Goal: Task Accomplishment & Management: Use online tool/utility

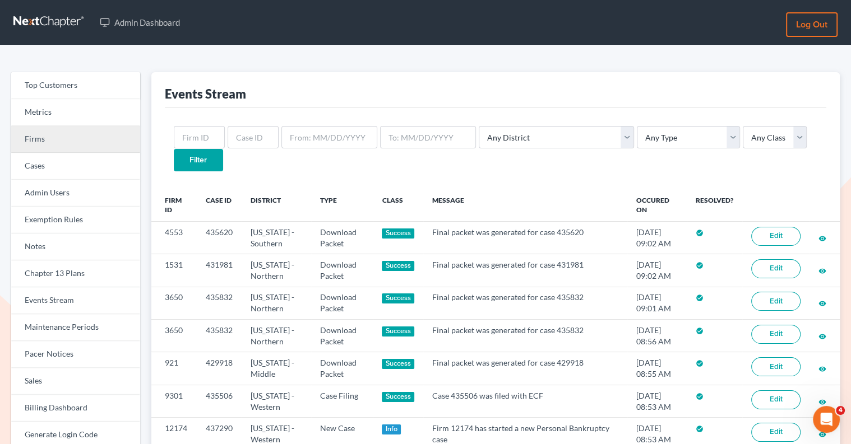
click at [82, 150] on link "Firms" at bounding box center [75, 139] width 129 height 27
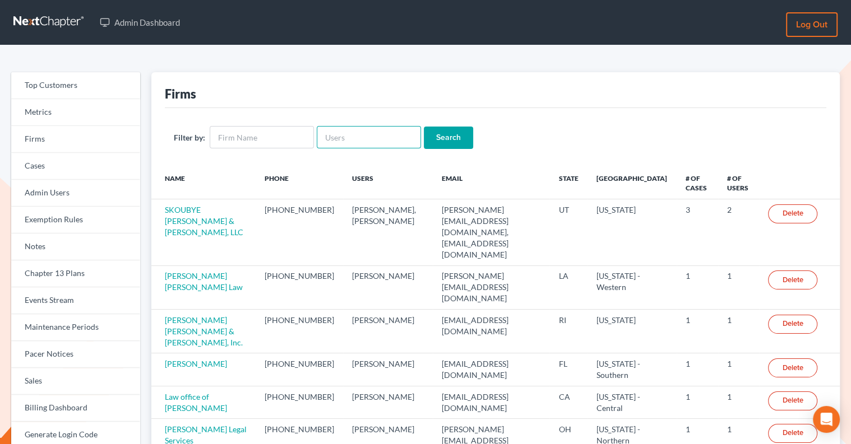
click at [362, 141] on input "text" at bounding box center [369, 137] width 104 height 22
paste input "aassanti@assantilaw.com"
type input "aassanti@assantilaw.com"
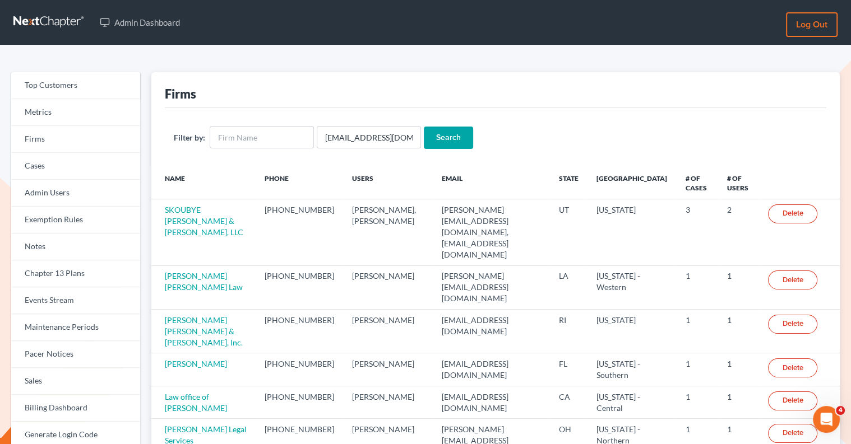
click at [444, 129] on input "Search" at bounding box center [448, 138] width 49 height 22
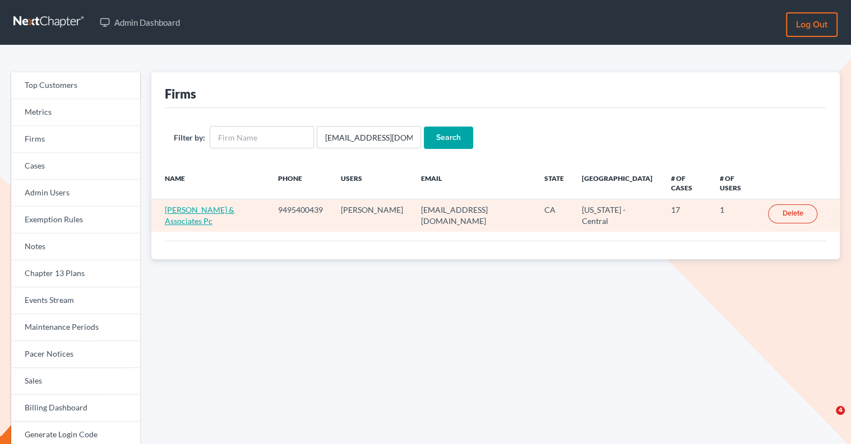
click at [232, 205] on link "A G Assanti & Associates Pc" at bounding box center [199, 215] width 69 height 21
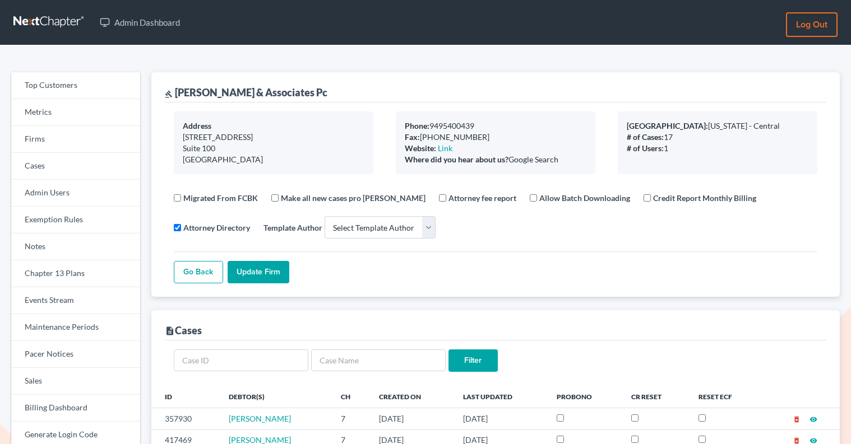
select select
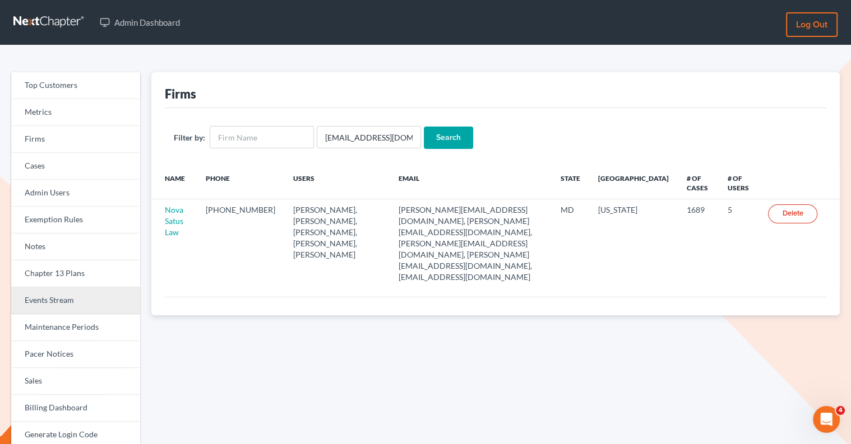
click at [86, 307] on link "Events Stream" at bounding box center [75, 300] width 129 height 27
click at [103, 306] on link "Events Stream" at bounding box center [75, 300] width 129 height 27
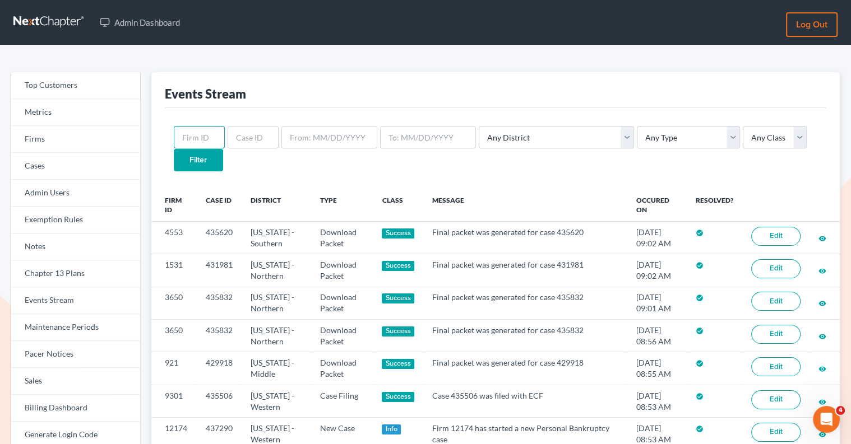
click at [201, 138] on input "text" at bounding box center [199, 137] width 51 height 22
paste input "8214"
type input "8214"
click at [223, 149] on input "Filter" at bounding box center [198, 160] width 49 height 22
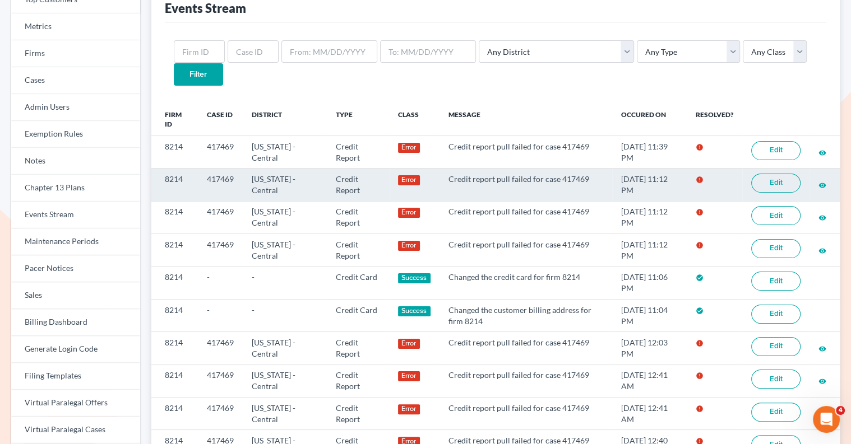
scroll to position [120, 0]
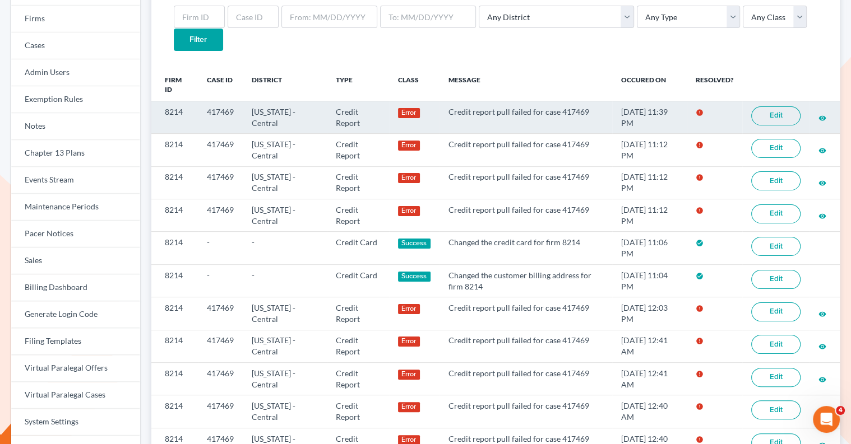
click at [775, 106] on link "Edit" at bounding box center [775, 115] width 49 height 19
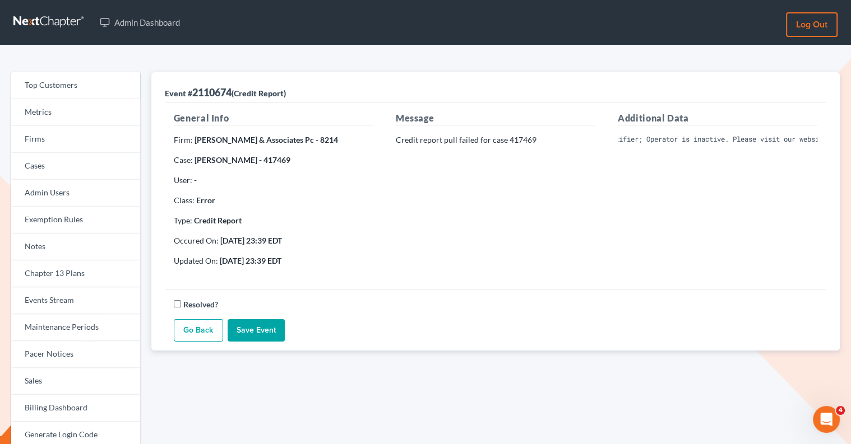
scroll to position [0, 132]
